Goal: Task Accomplishment & Management: Manage account settings

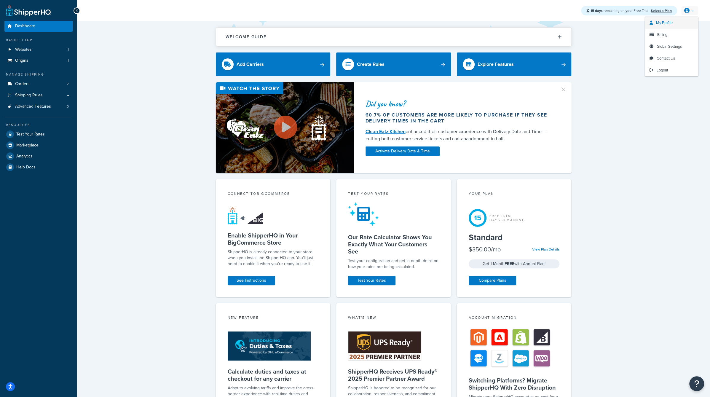
click at [674, 22] on link "My Profile" at bounding box center [671, 23] width 53 height 12
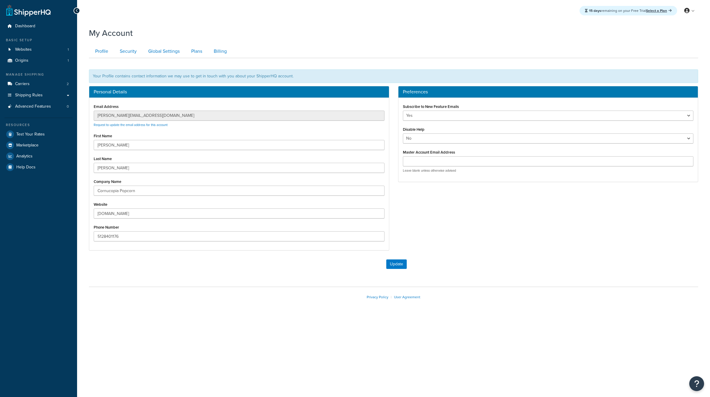
click at [31, 48] on span "Websites" at bounding box center [23, 49] width 17 height 5
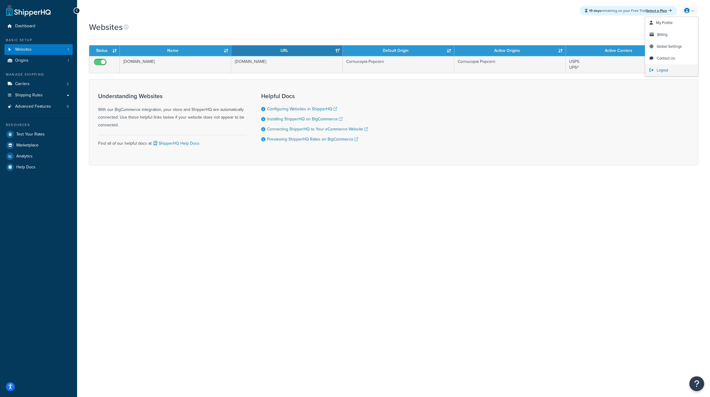
click at [661, 70] on span "Logout" at bounding box center [663, 70] width 12 height 6
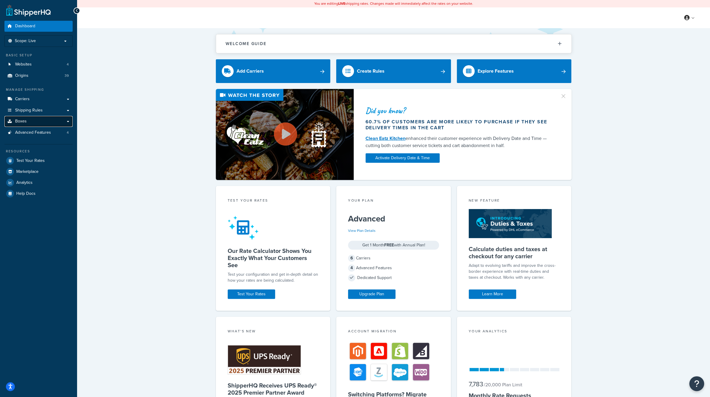
click at [52, 120] on link "Boxes" at bounding box center [38, 121] width 68 height 11
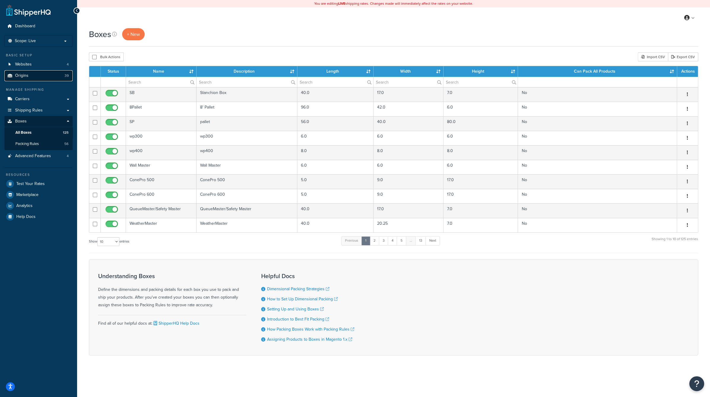
click at [44, 74] on link "Origins 39" at bounding box center [38, 75] width 68 height 11
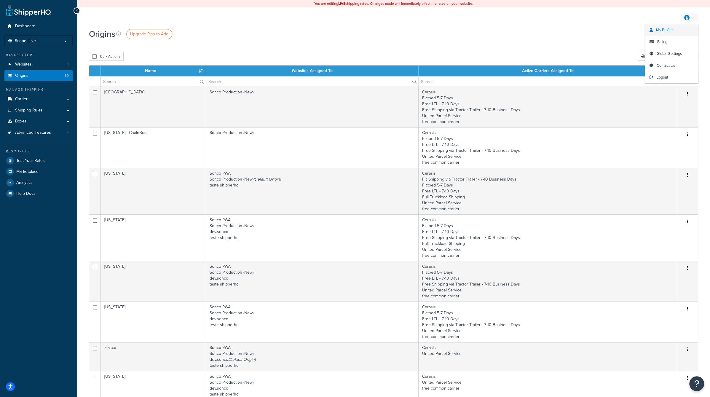
click at [670, 30] on span "My Profile" at bounding box center [664, 30] width 17 height 6
click at [688, 14] on link at bounding box center [689, 17] width 17 height 9
click at [663, 39] on span "Billing" at bounding box center [662, 42] width 10 height 6
click at [663, 41] on span "Billing" at bounding box center [662, 42] width 10 height 6
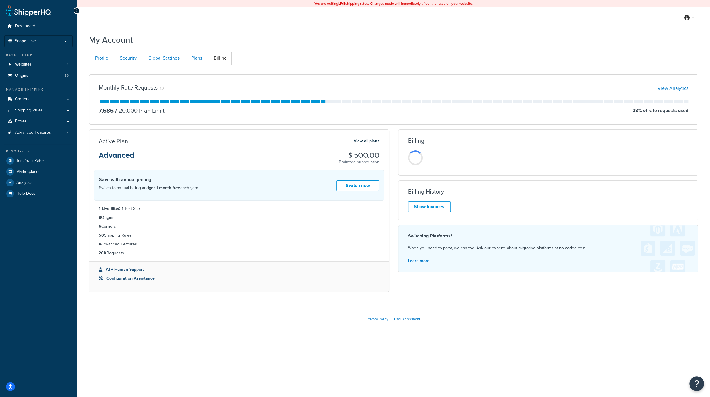
click at [350, 82] on div "Monthly Rate Requests View Analytics 7,686 / 20,000 Plan Limit 38 % of rate req…" at bounding box center [393, 99] width 609 height 50
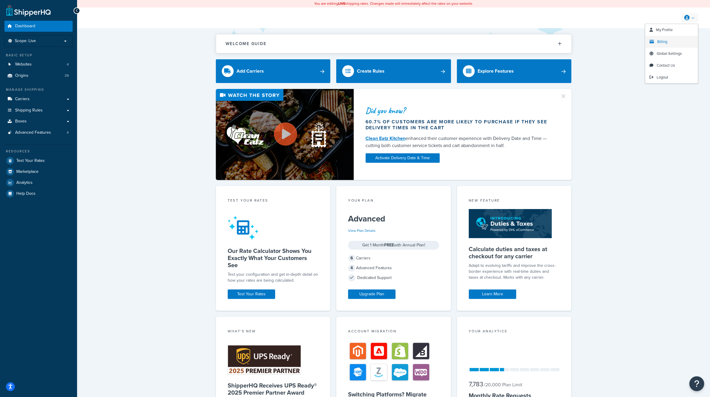
click at [668, 41] on link "Billing" at bounding box center [671, 42] width 53 height 12
